Goal: Task Accomplishment & Management: Manage account settings

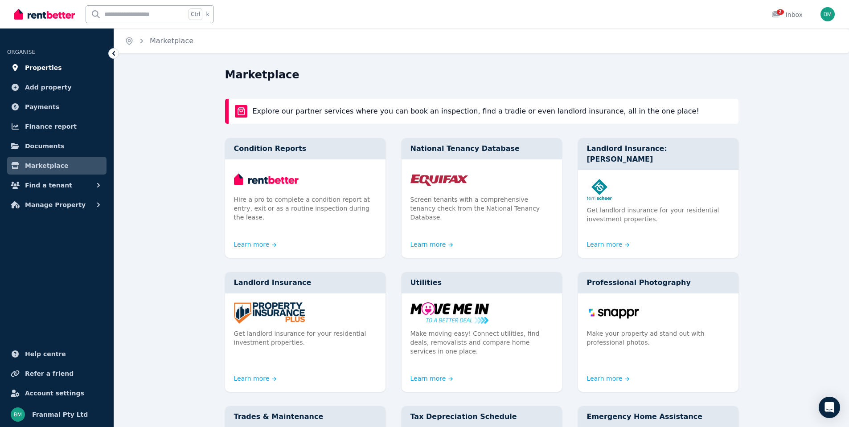
click at [48, 71] on span "Properties" at bounding box center [43, 67] width 37 height 11
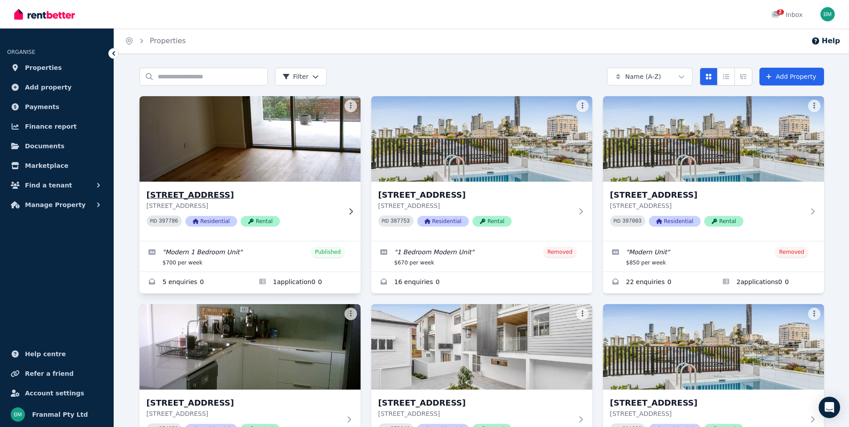
click at [294, 158] on img at bounding box center [250, 139] width 232 height 90
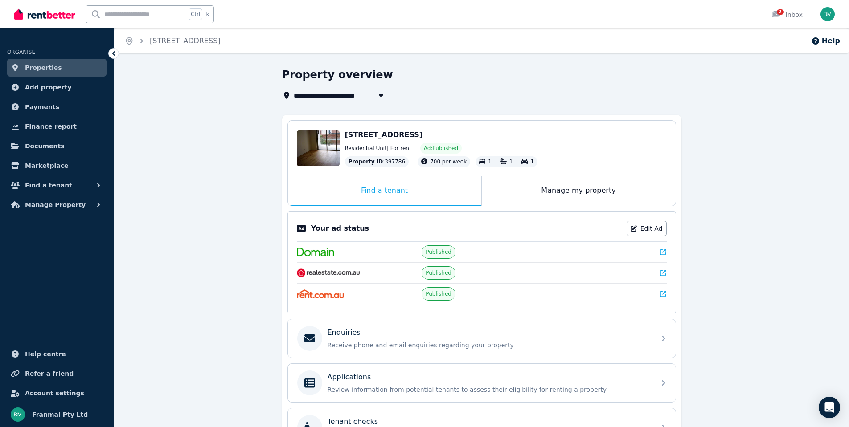
click at [57, 70] on link "Properties" at bounding box center [56, 68] width 99 height 18
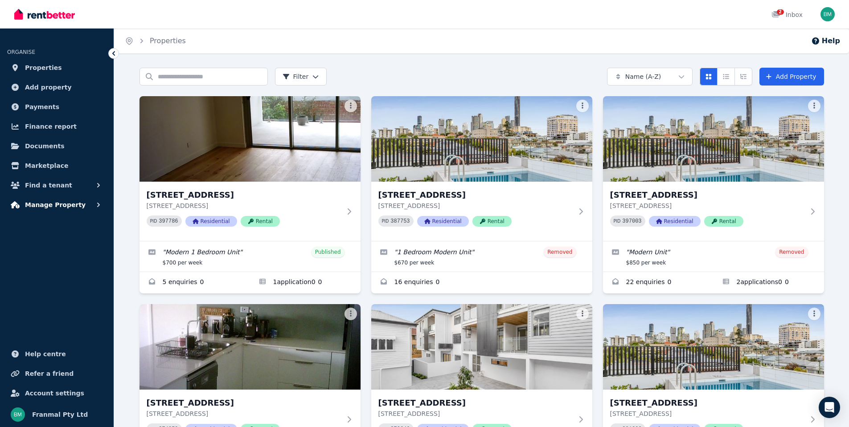
click at [92, 205] on button "Manage Property" at bounding box center [56, 205] width 99 height 18
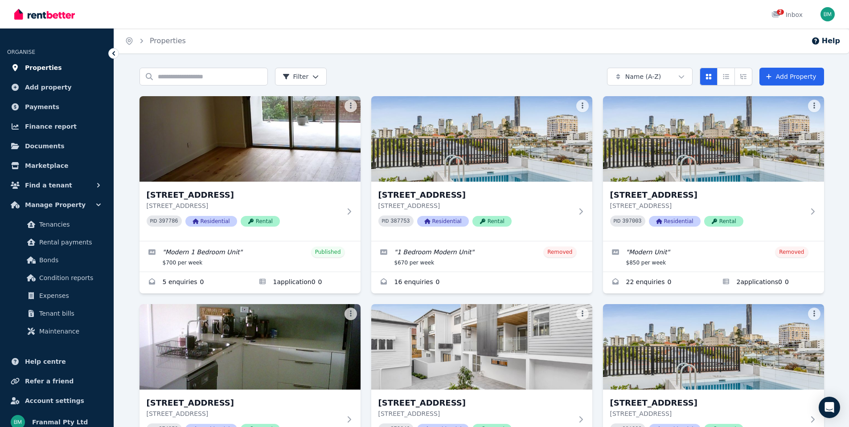
click at [34, 65] on span "Properties" at bounding box center [43, 67] width 37 height 11
click at [192, 196] on h3 "[STREET_ADDRESS]" at bounding box center [244, 195] width 194 height 12
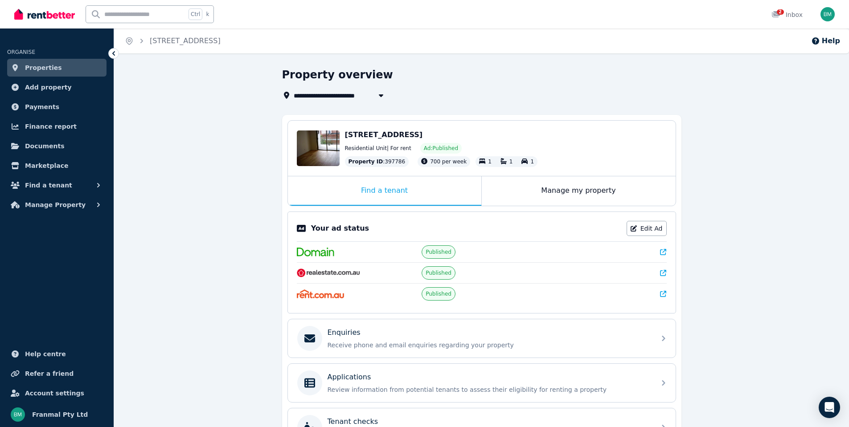
click at [78, 70] on link "Properties" at bounding box center [56, 68] width 99 height 18
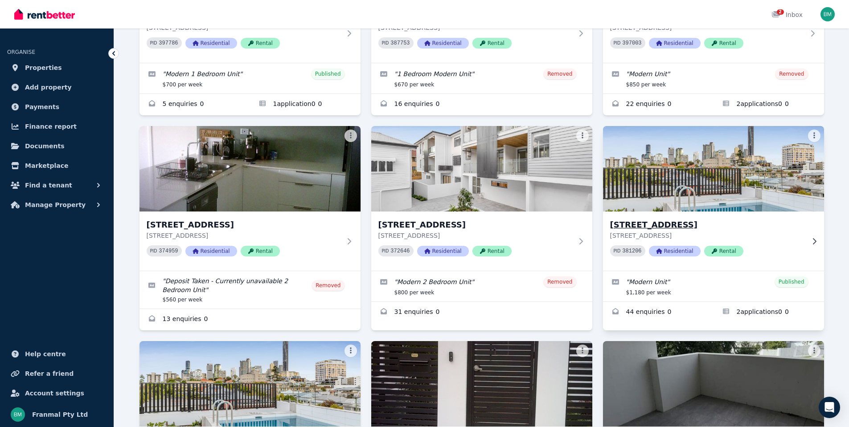
scroll to position [134, 0]
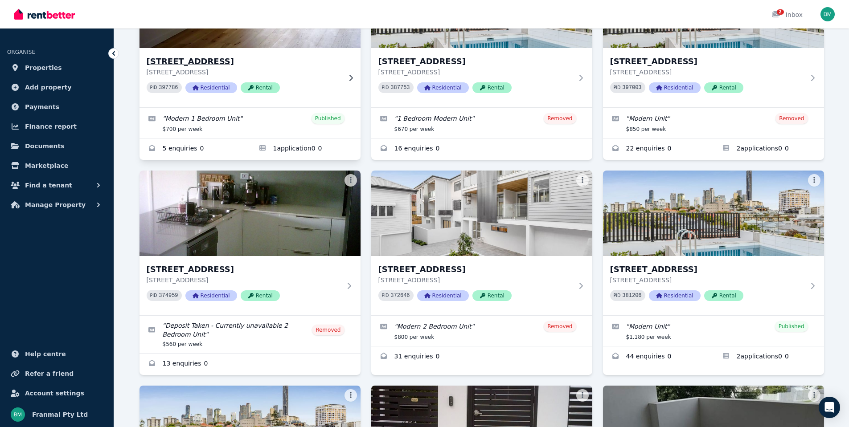
click at [205, 60] on h3 "[STREET_ADDRESS]" at bounding box center [244, 61] width 194 height 12
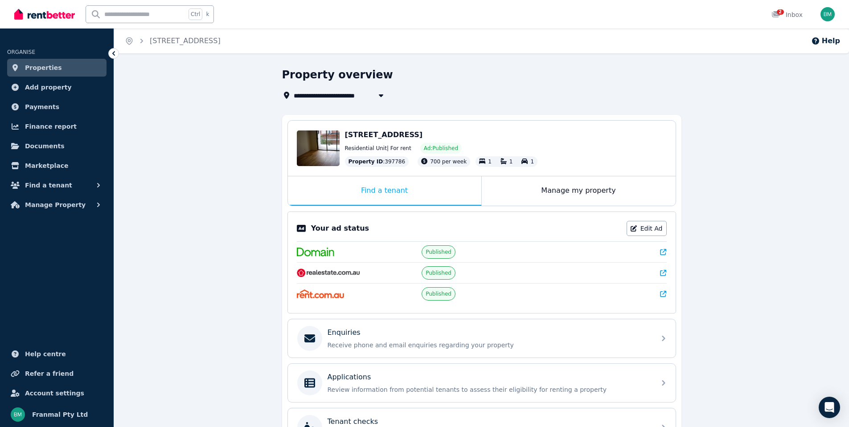
click at [58, 65] on link "Properties" at bounding box center [56, 68] width 99 height 18
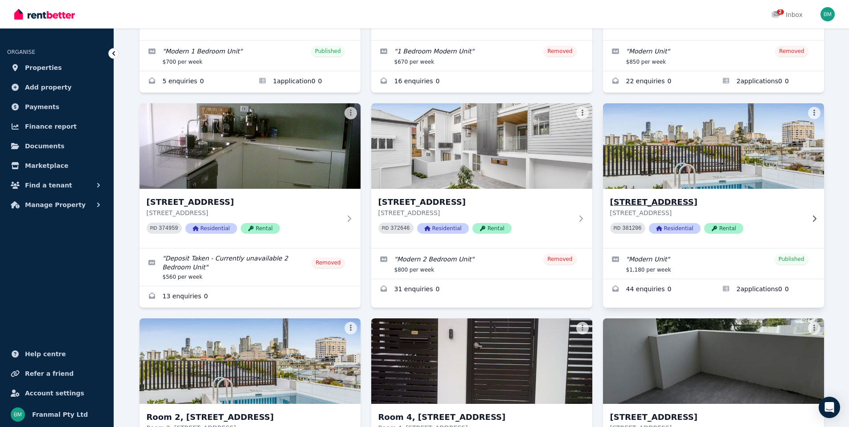
scroll to position [223, 0]
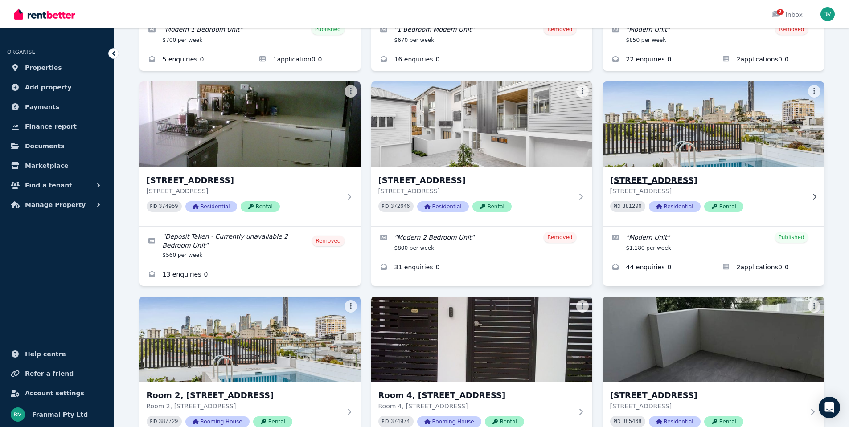
click at [673, 182] on h3 "[STREET_ADDRESS]" at bounding box center [707, 180] width 194 height 12
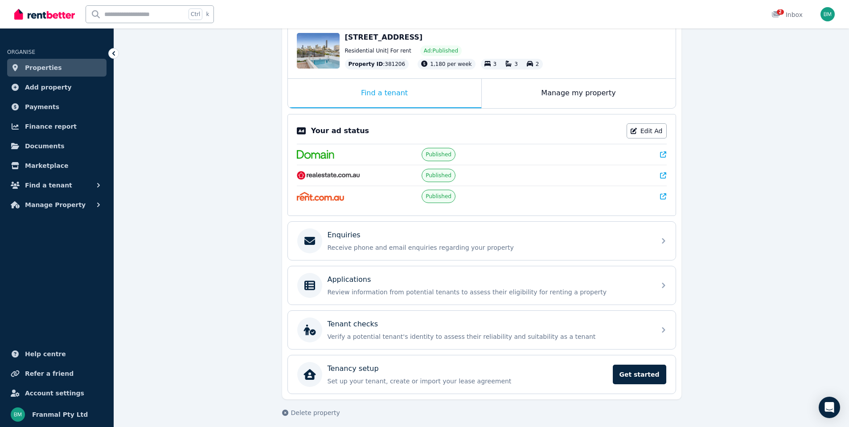
scroll to position [104, 0]
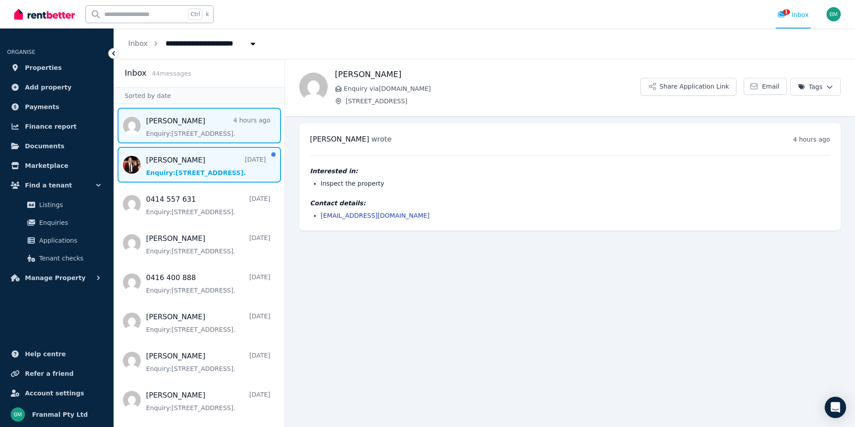
click at [184, 168] on span "Message list" at bounding box center [199, 165] width 171 height 36
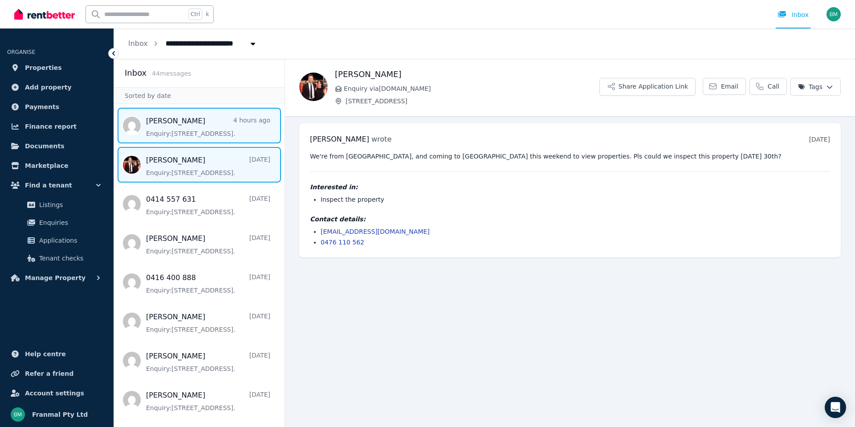
click at [210, 126] on span "Message list" at bounding box center [199, 126] width 171 height 36
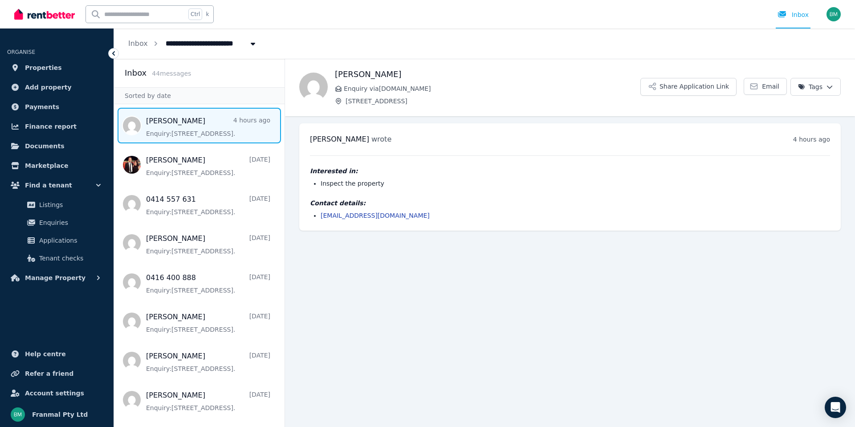
drag, startPoint x: 410, startPoint y: 217, endPoint x: 397, endPoint y: 217, distance: 13.8
click at [404, 217] on li "[EMAIL_ADDRESS][DOMAIN_NAME]" at bounding box center [576, 215] width 510 height 9
click at [382, 217] on link "[EMAIL_ADDRESS][DOMAIN_NAME]" at bounding box center [375, 215] width 109 height 7
click at [321, 216] on link "[EMAIL_ADDRESS][DOMAIN_NAME]" at bounding box center [375, 215] width 109 height 7
click at [391, 215] on li "[EMAIL_ADDRESS][DOMAIN_NAME]" at bounding box center [576, 215] width 510 height 9
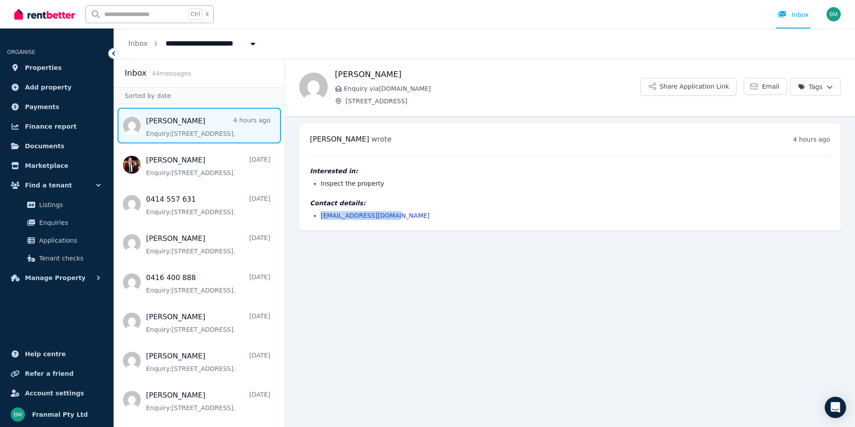
drag, startPoint x: 400, startPoint y: 215, endPoint x: 320, endPoint y: 215, distance: 79.8
click at [320, 215] on ul "[EMAIL_ADDRESS][DOMAIN_NAME]" at bounding box center [570, 215] width 520 height 9
click at [47, 69] on span "Properties" at bounding box center [43, 67] width 37 height 11
